Goal: Information Seeking & Learning: Learn about a topic

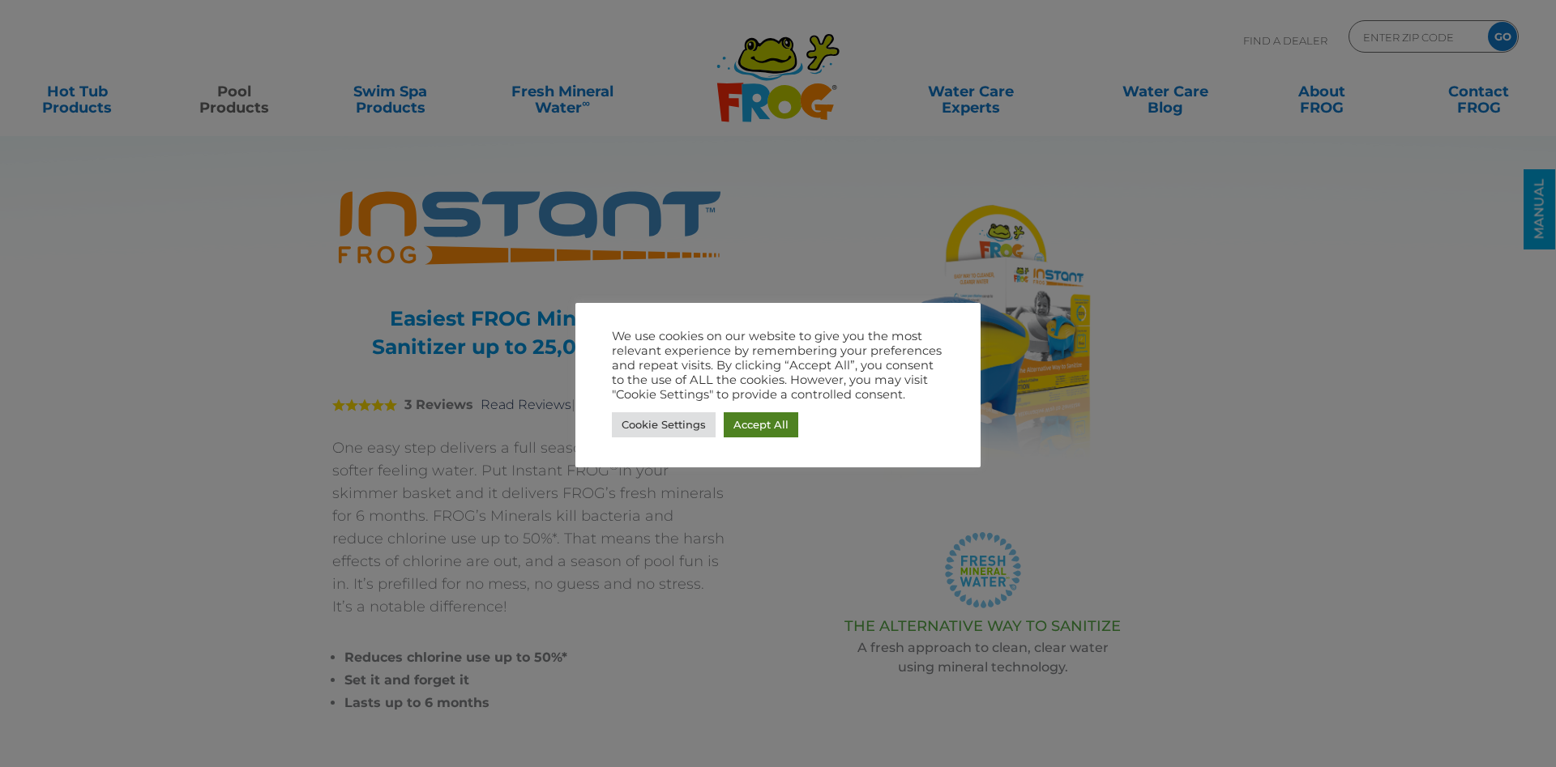
click at [746, 433] on link "Accept All" at bounding box center [761, 425] width 75 height 25
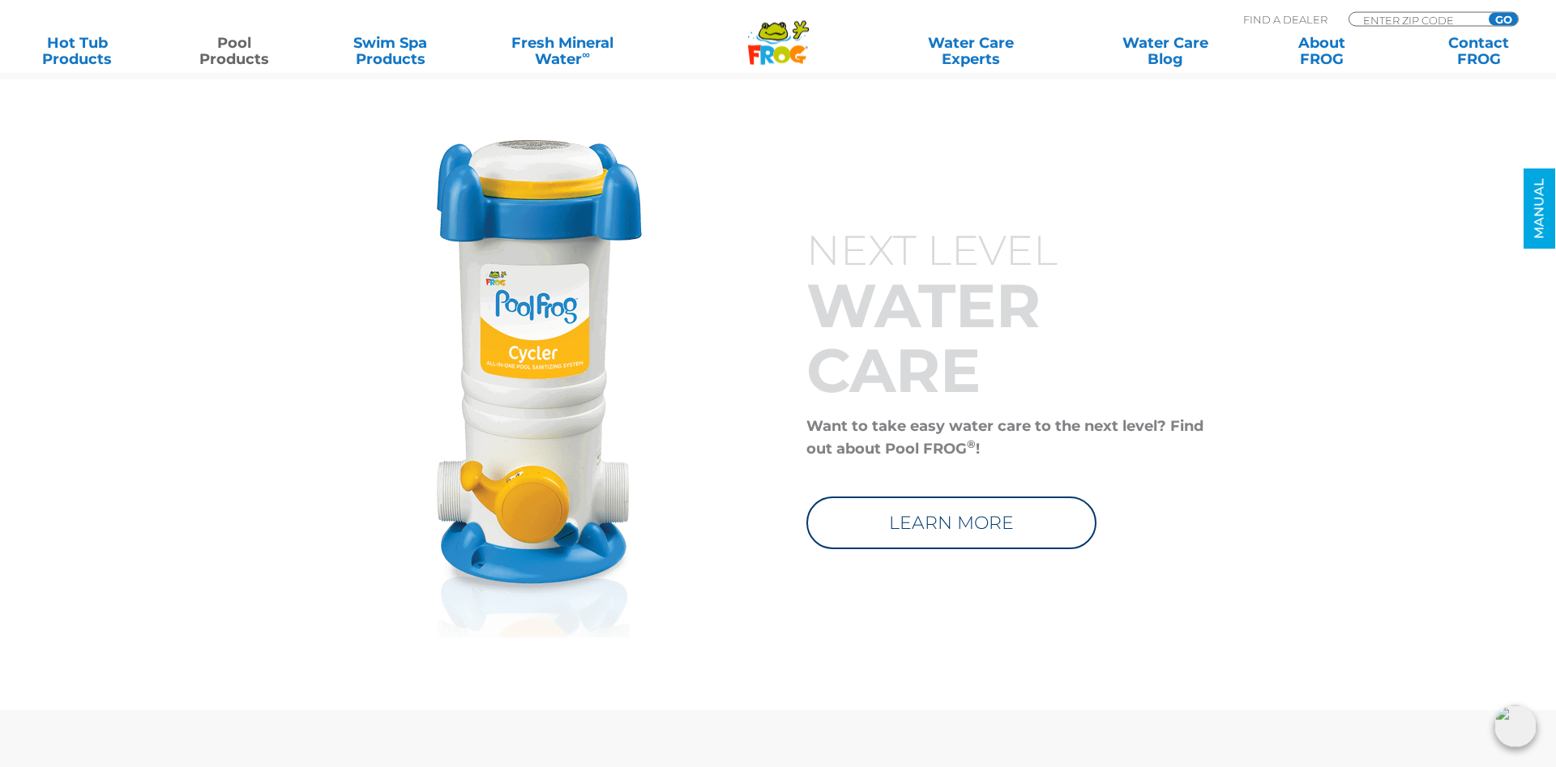
scroll to position [6014, 0]
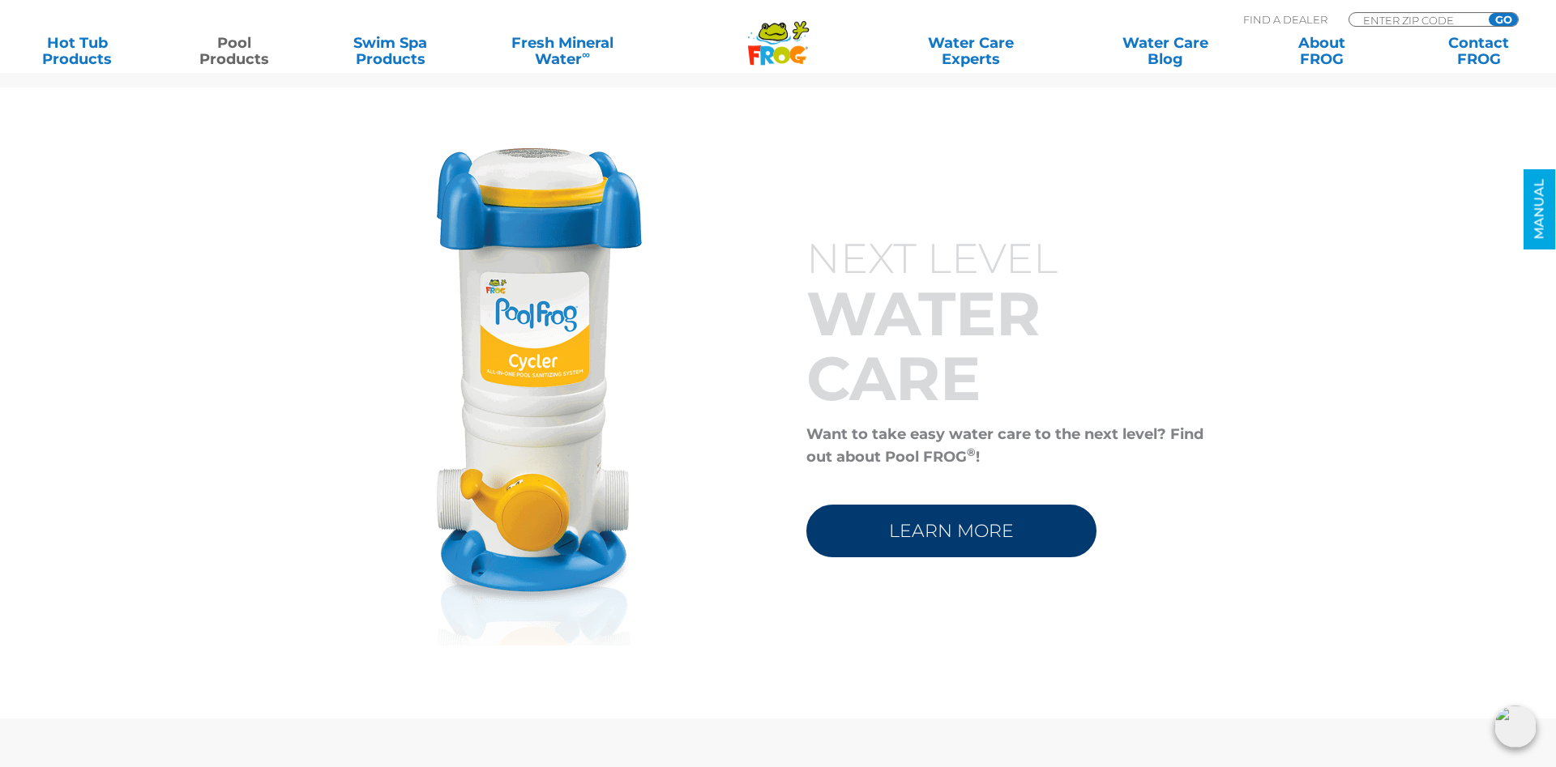
click at [1042, 528] on link "LEARN MORE" at bounding box center [951, 531] width 290 height 53
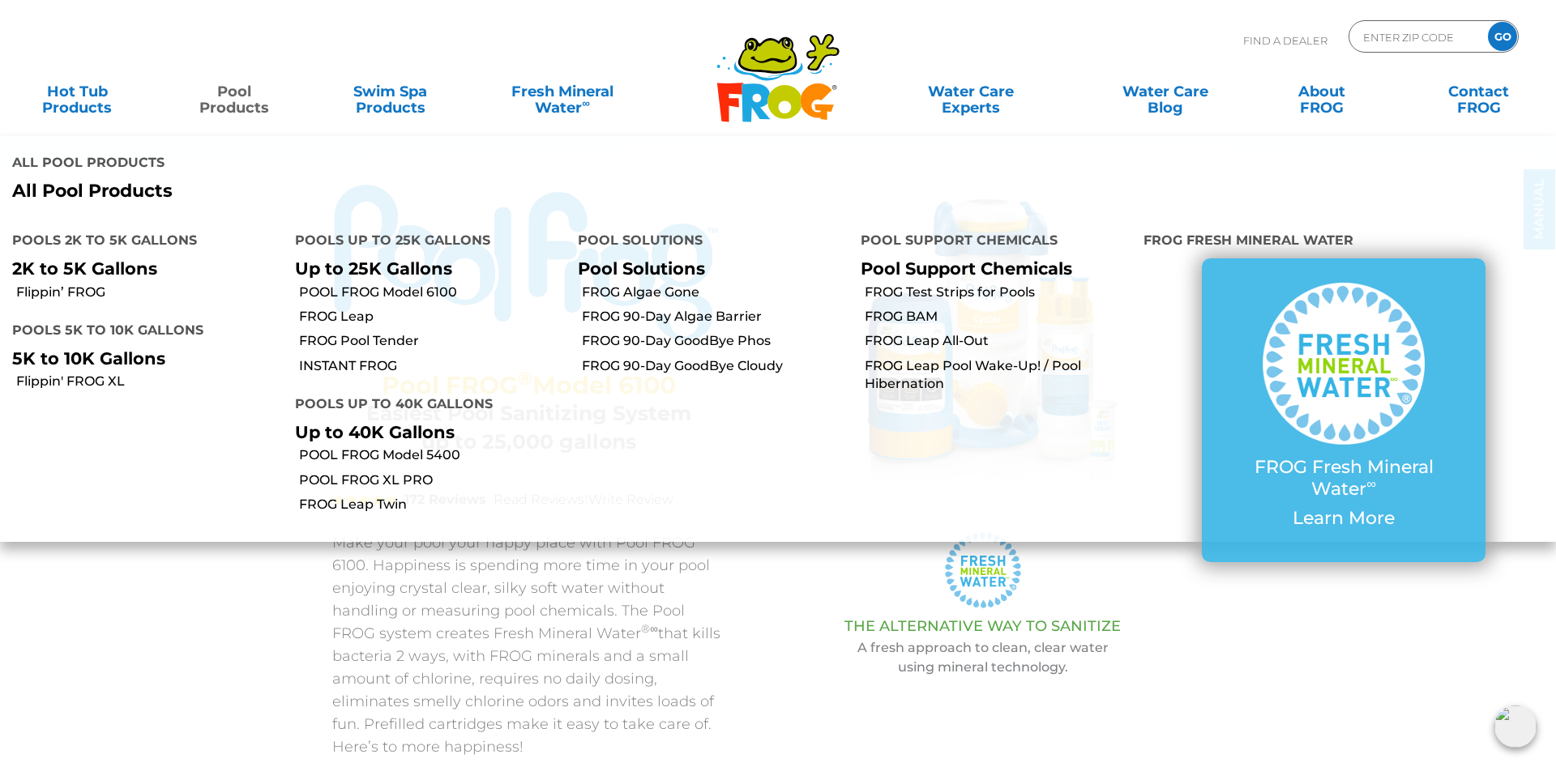
click at [223, 99] on link "Pool Products" at bounding box center [234, 91] width 122 height 32
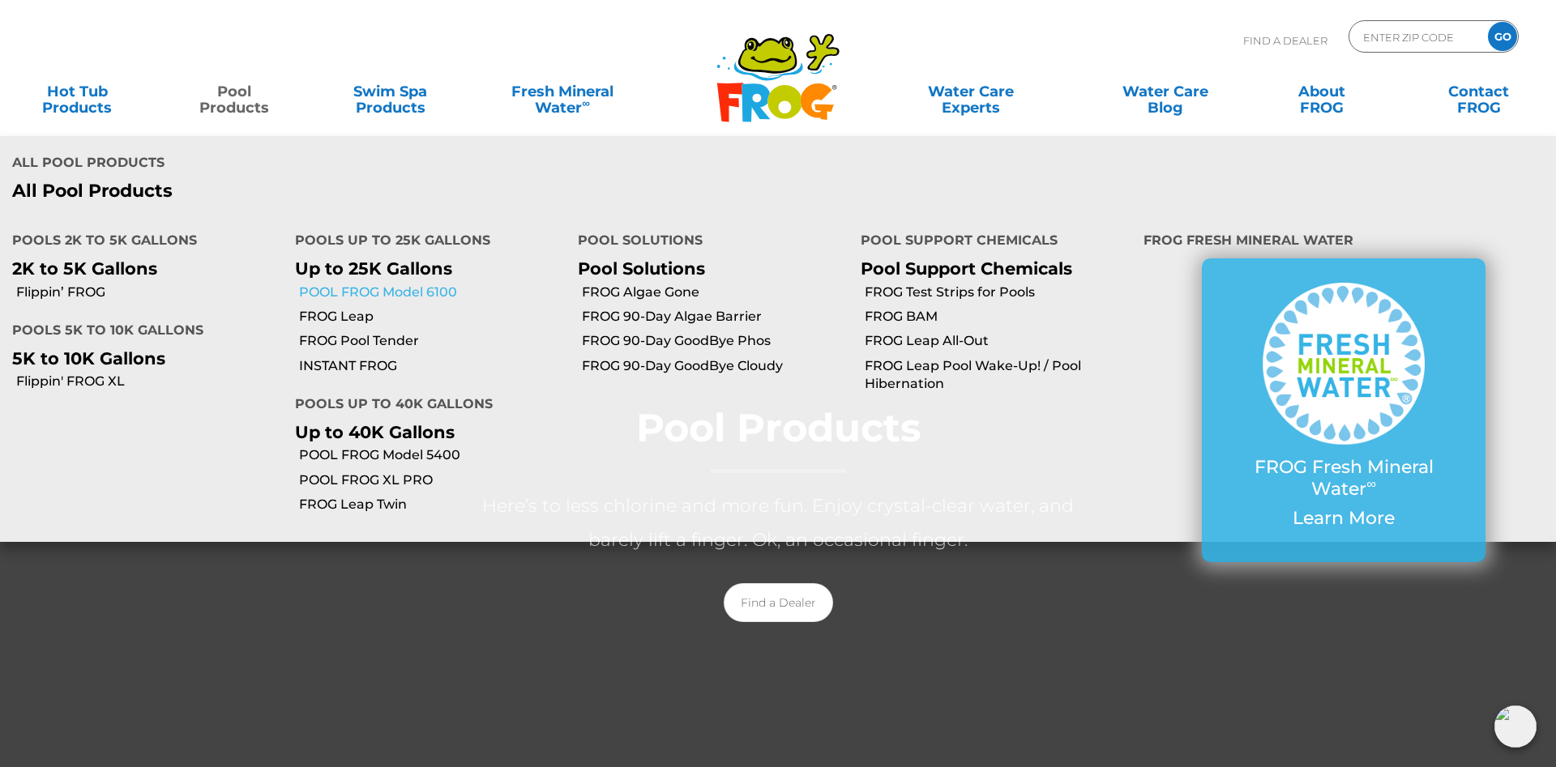
click at [313, 284] on link "POOL FROG Model 6100" at bounding box center [432, 293] width 267 height 18
click at [241, 104] on link "Pool Products" at bounding box center [234, 91] width 122 height 32
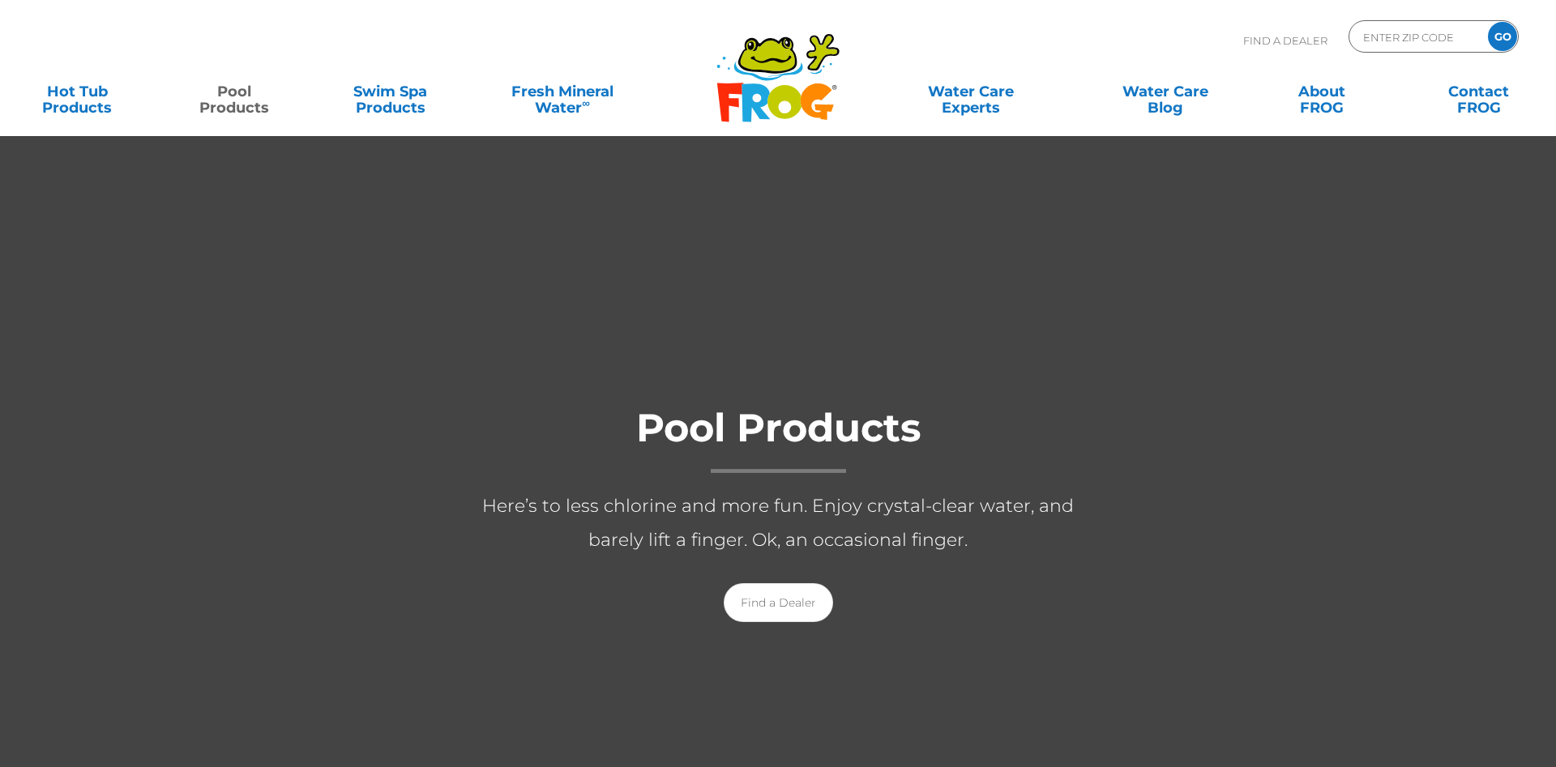
click at [241, 104] on link "Pool Products" at bounding box center [234, 91] width 122 height 32
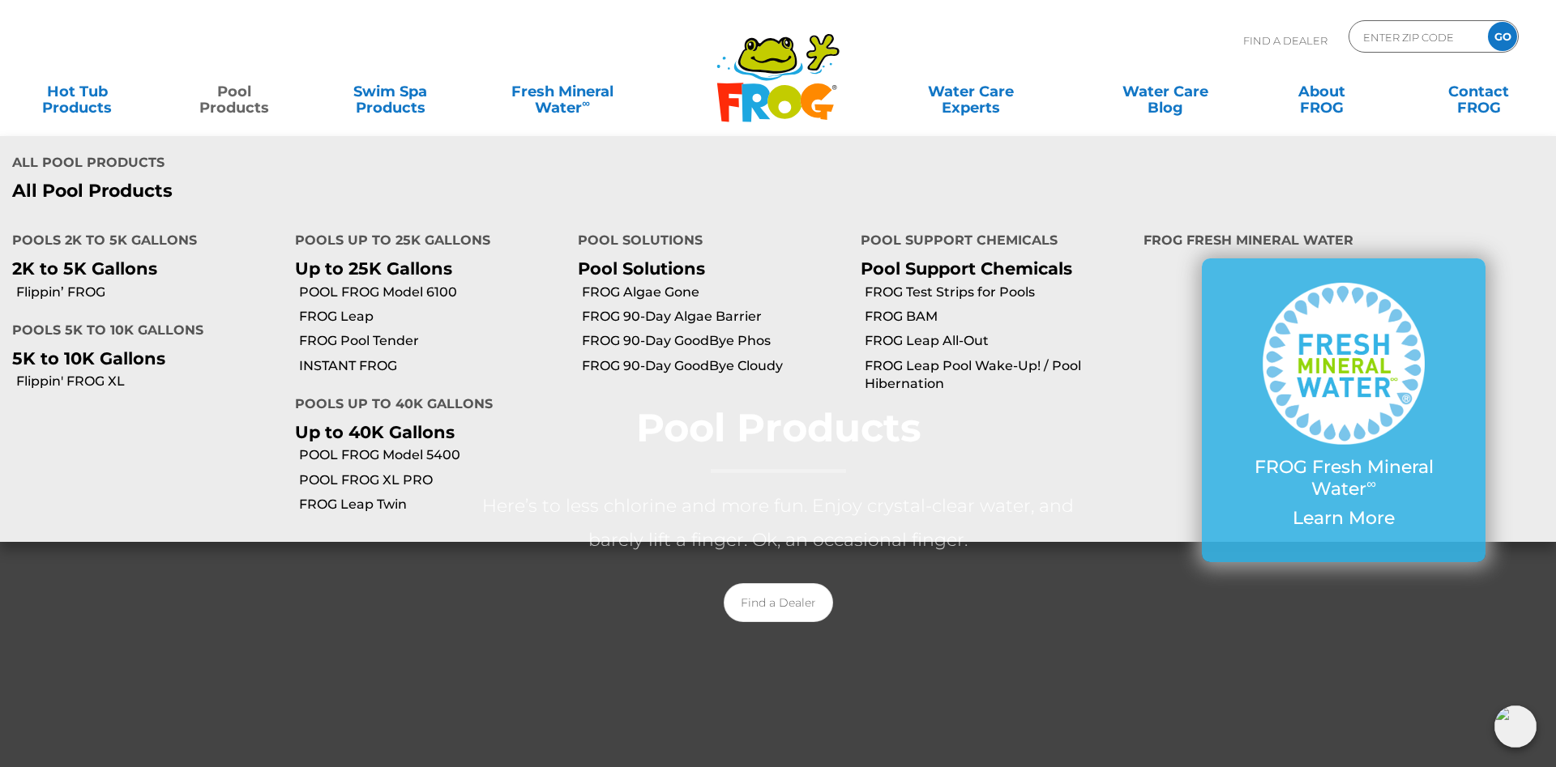
click at [241, 104] on link "Pool Products" at bounding box center [234, 91] width 122 height 32
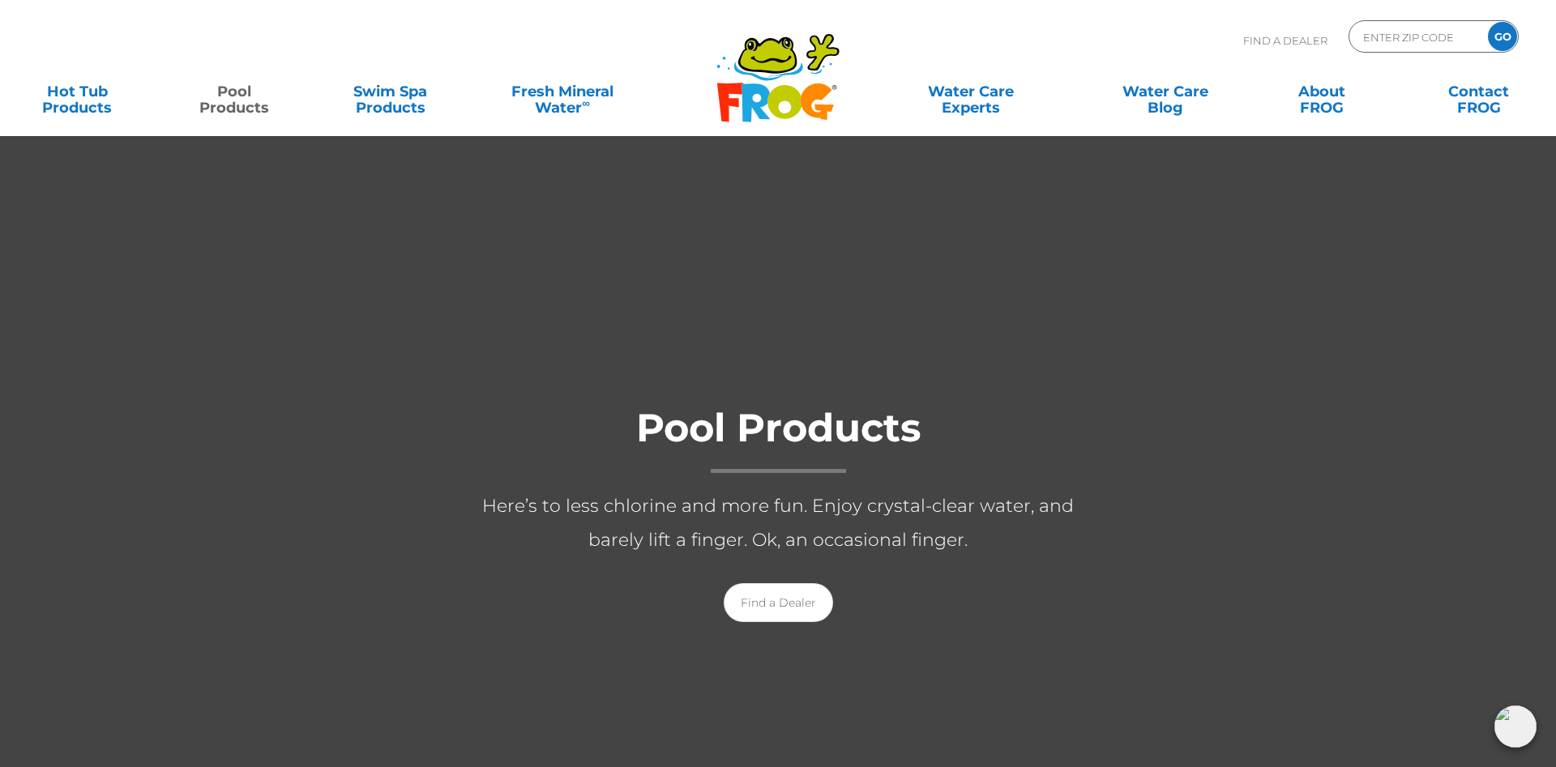
click at [241, 104] on link "Pool Products" at bounding box center [234, 91] width 122 height 32
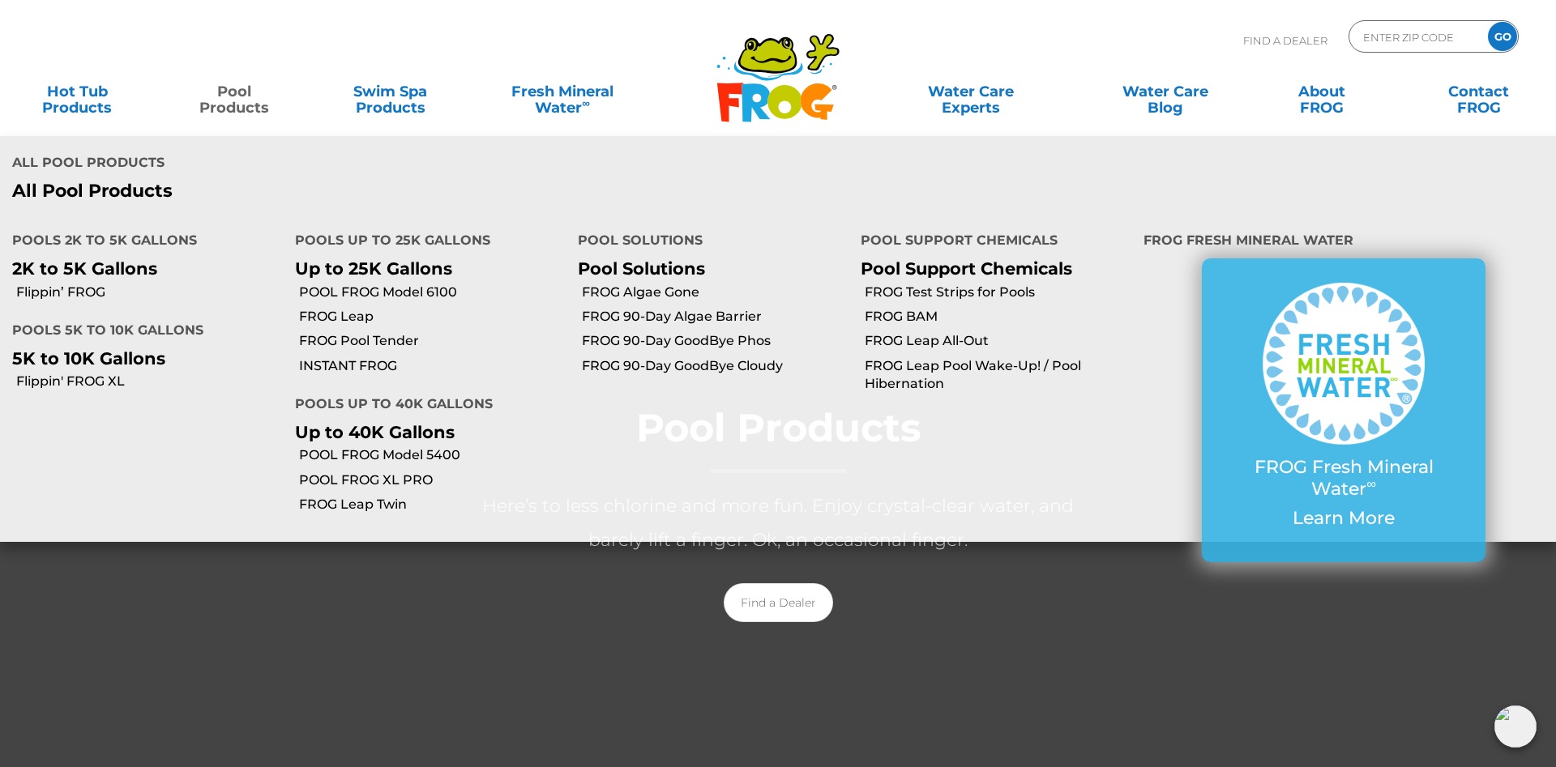
click at [294, 280] on li "POOL FROG Model 6100" at bounding box center [424, 292] width 283 height 24
drag, startPoint x: 294, startPoint y: 222, endPoint x: 464, endPoint y: 220, distance: 170.2
click at [464, 280] on li "POOL FROG Model 6100" at bounding box center [424, 292] width 283 height 24
copy link "POOL FROG Model 6100"
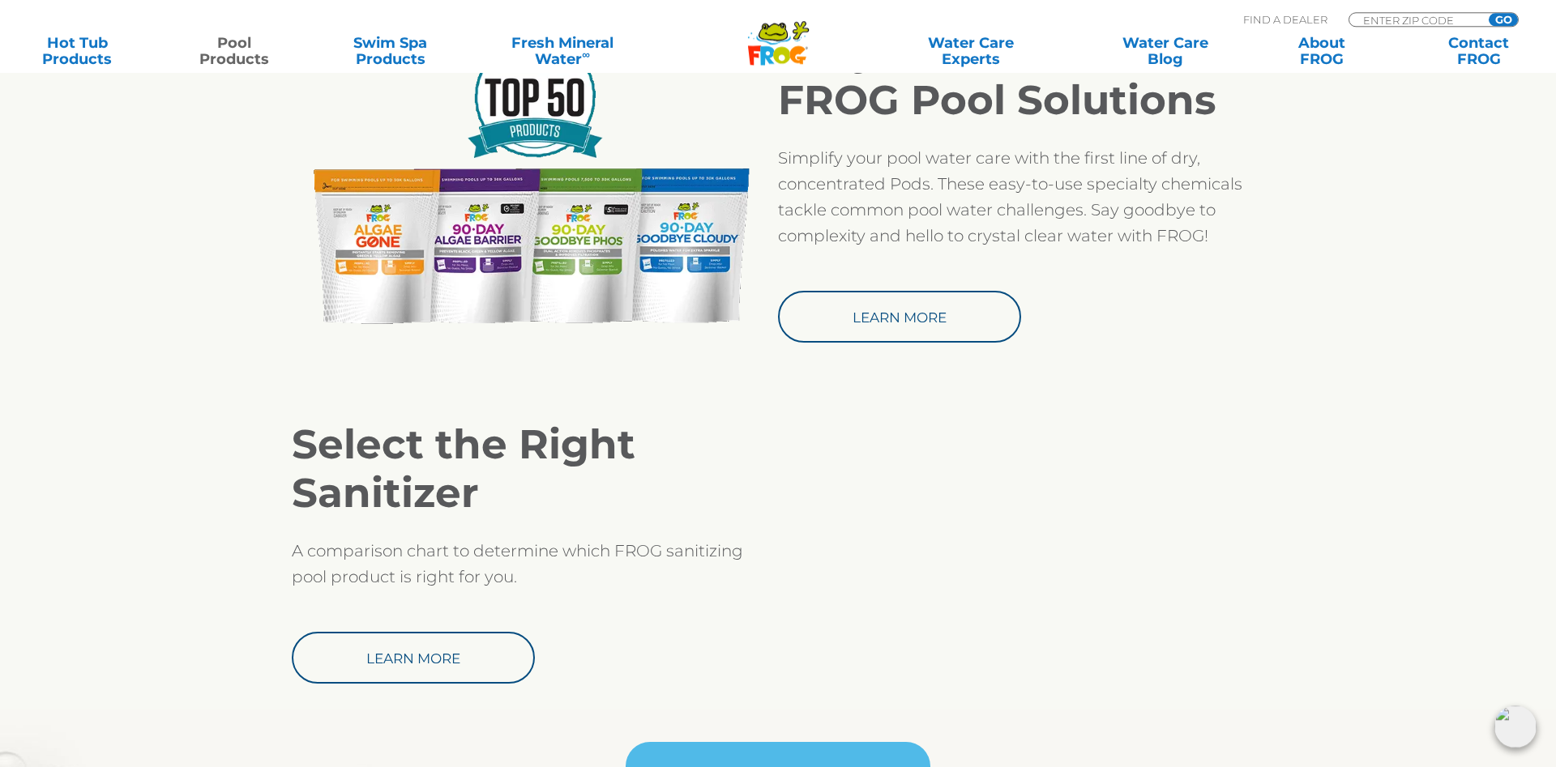
scroll to position [1982, 0]
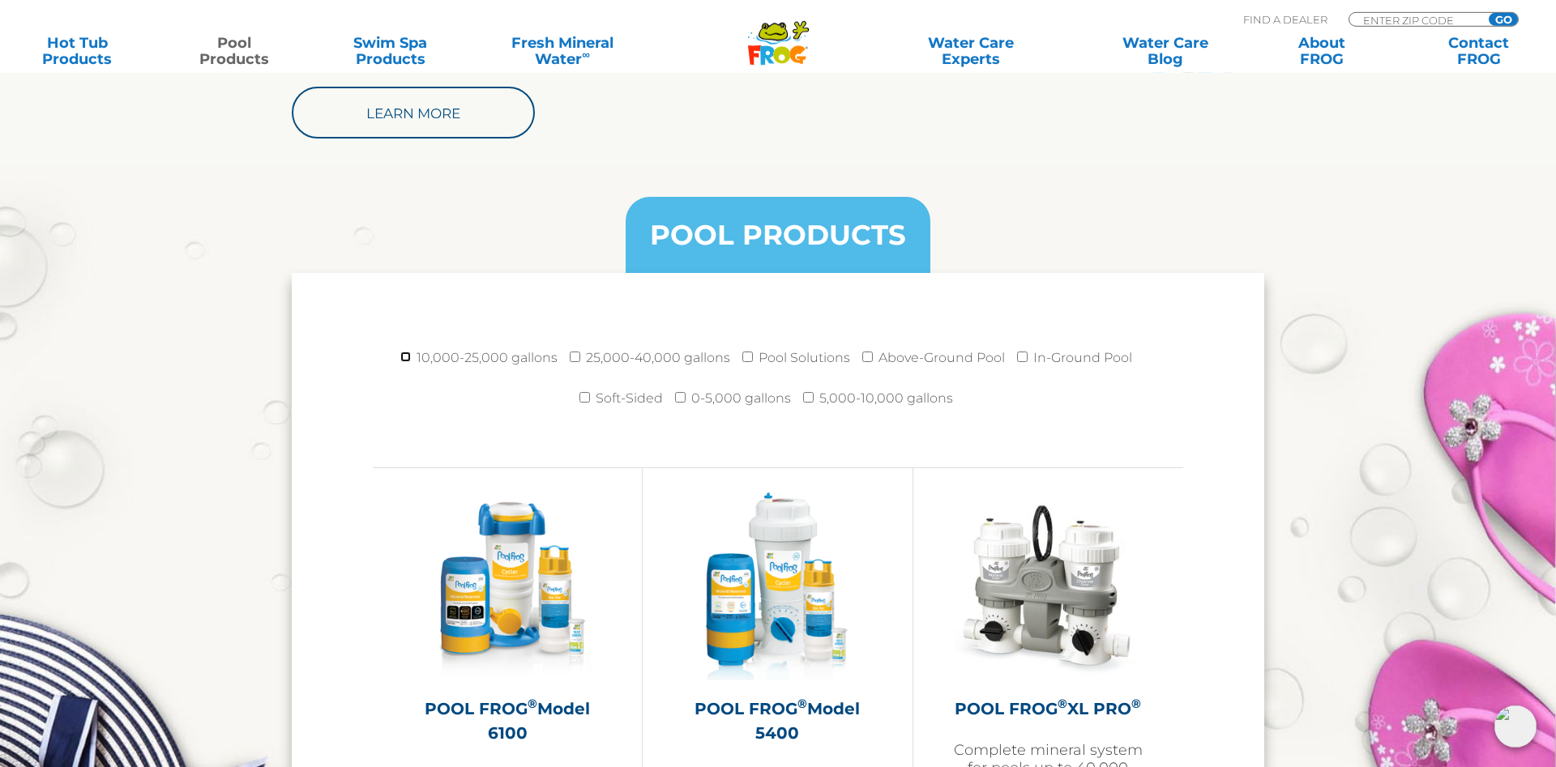
click at [405, 356] on input "10,000-25,000 gallons" at bounding box center [405, 357] width 11 height 11
checkbox input "true"
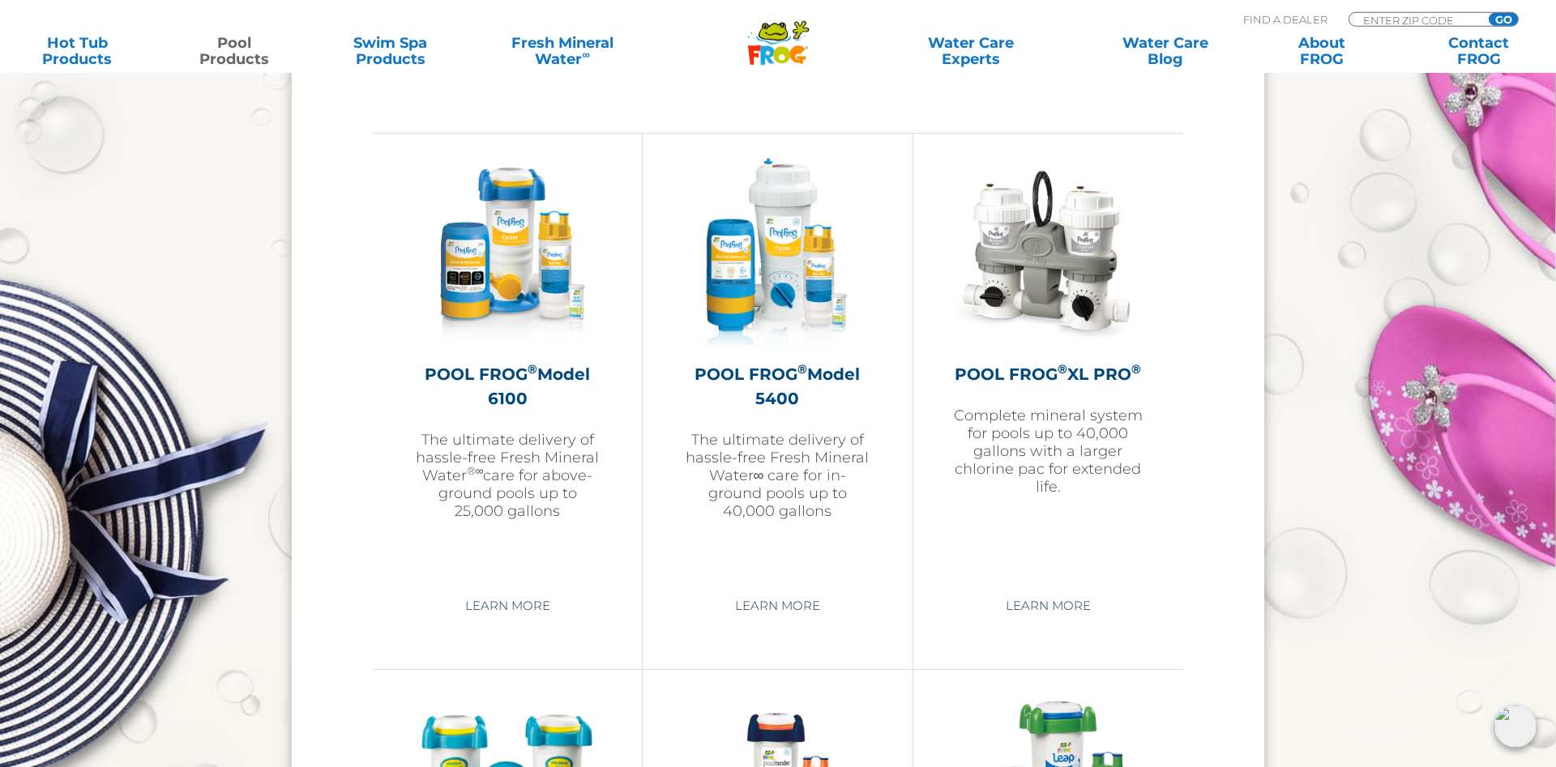
scroll to position [2306, 0]
